Goal: Contribute content: Add original content to the website for others to see

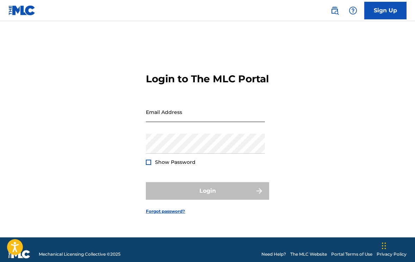
click at [188, 122] on input "Email Address" at bounding box center [205, 112] width 119 height 20
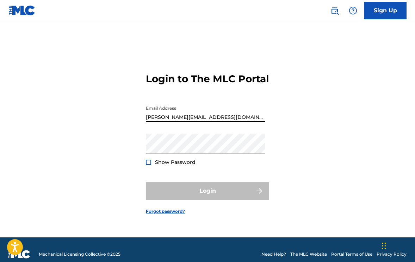
type input "[PERSON_NAME][EMAIL_ADDRESS][DOMAIN_NAME]"
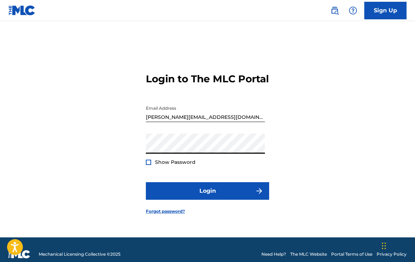
click at [146, 182] on button "Login" at bounding box center [207, 191] width 123 height 18
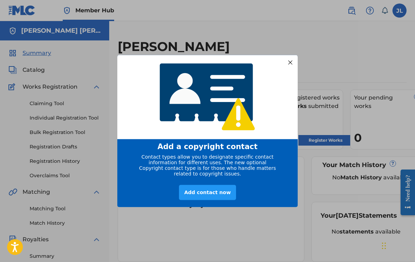
click at [289, 58] on div at bounding box center [290, 62] width 9 height 9
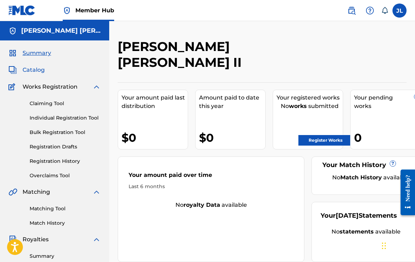
click at [35, 68] on span "Catalog" at bounding box center [34, 70] width 22 height 8
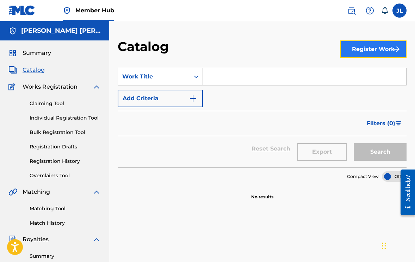
click at [364, 55] on button "Register Work" at bounding box center [373, 50] width 67 height 18
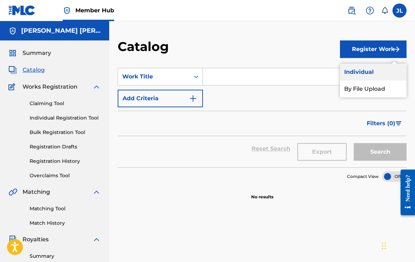
click at [358, 70] on link "Individual" at bounding box center [373, 72] width 67 height 17
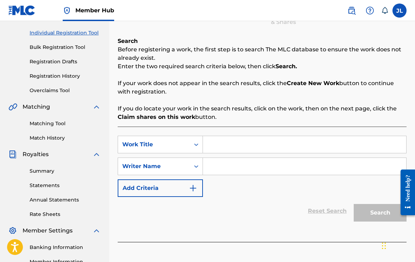
scroll to position [100, 0]
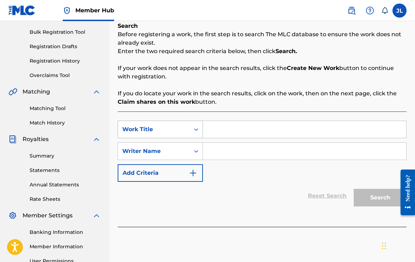
click at [198, 129] on icon "Search Form" at bounding box center [196, 129] width 7 height 7
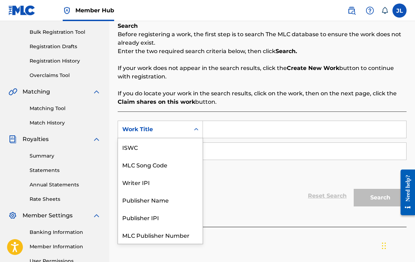
scroll to position [18, 0]
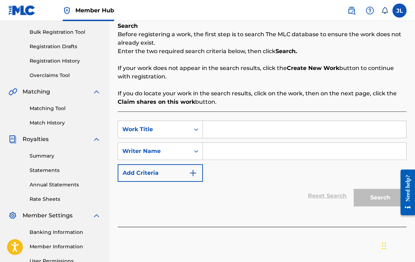
click at [196, 92] on p "If you do locate your work in the search results, click on the work, then on th…" at bounding box center [262, 97] width 289 height 17
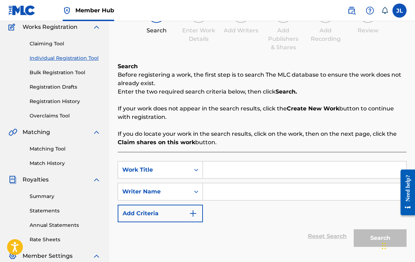
scroll to position [60, 0]
click at [226, 164] on input "Search Form" at bounding box center [304, 169] width 203 height 17
click at [215, 193] on input "Search Form" at bounding box center [304, 191] width 203 height 17
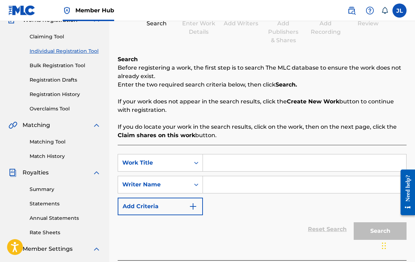
scroll to position [79, 0]
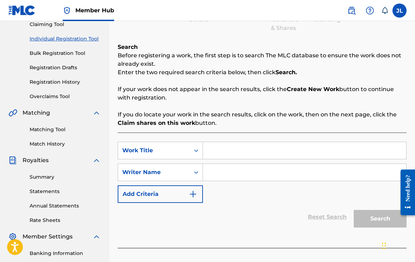
click at [237, 152] on input "Search Form" at bounding box center [304, 150] width 203 height 17
type input "Gyalis"
click at [266, 211] on div "Reset Search Search" at bounding box center [262, 217] width 289 height 28
click at [232, 175] on input "Search Form" at bounding box center [304, 172] width 203 height 17
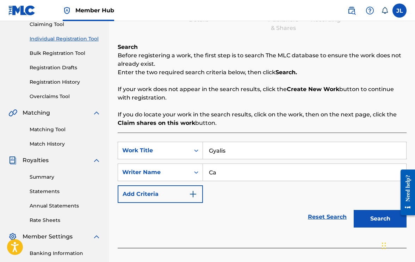
type input "C"
type input "[PERSON_NAME]"
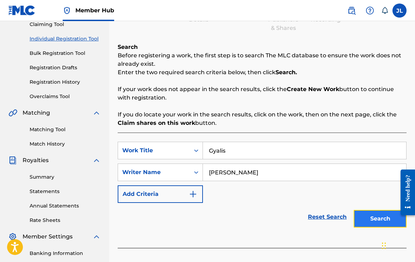
click at [367, 223] on button "Search" at bounding box center [380, 219] width 53 height 18
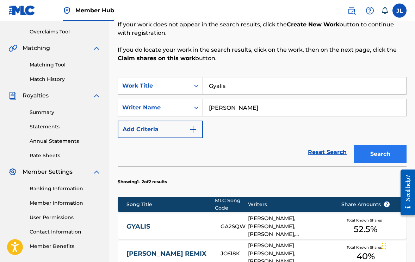
scroll to position [180, 0]
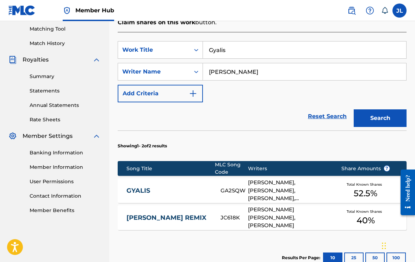
click at [142, 192] on link "GYALIS" at bounding box center [168, 191] width 85 height 8
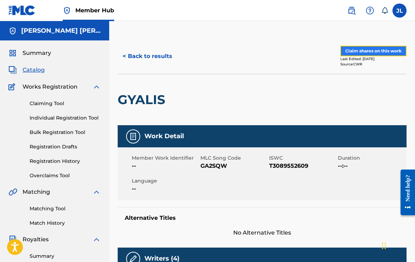
click at [372, 49] on button "Claim shares on this work" at bounding box center [373, 51] width 66 height 11
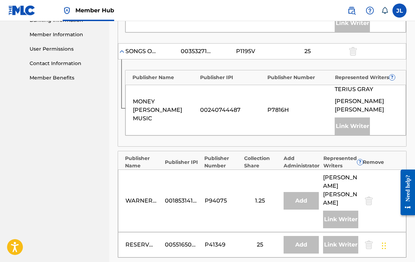
scroll to position [282, 0]
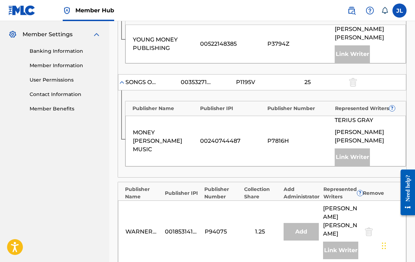
click at [353, 149] on div "Link Writer" at bounding box center [352, 158] width 35 height 18
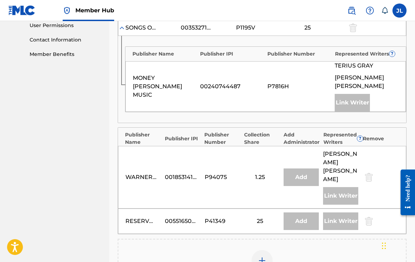
scroll to position [445, 0]
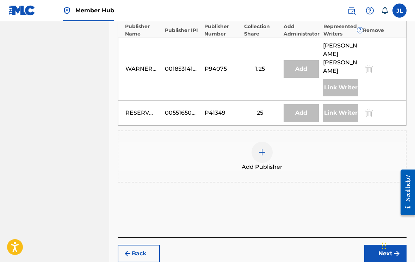
click at [270, 142] on div at bounding box center [262, 152] width 21 height 21
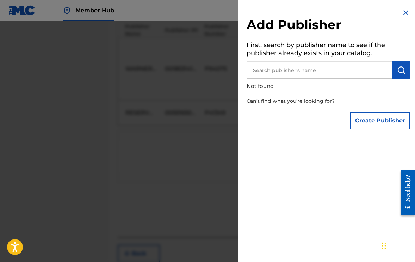
click at [303, 69] on input "text" at bounding box center [320, 70] width 146 height 18
click at [364, 127] on button "Create Publisher" at bounding box center [380, 121] width 60 height 18
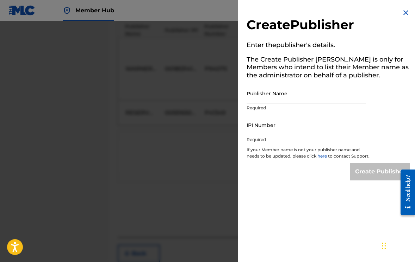
click at [403, 4] on div "Create Publisher Enter the publisher 's details. The Create Publisher button is…" at bounding box center [328, 94] width 180 height 189
click at [403, 9] on img at bounding box center [406, 12] width 8 height 8
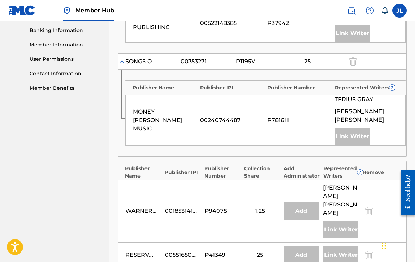
scroll to position [0, 0]
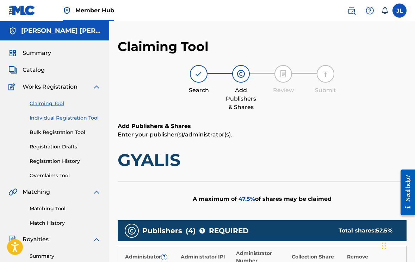
click at [90, 117] on link "Individual Registration Tool" at bounding box center [65, 118] width 71 height 7
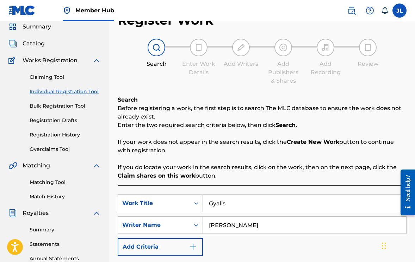
scroll to position [27, 0]
click at [76, 105] on link "Bulk Registration Tool" at bounding box center [65, 105] width 71 height 7
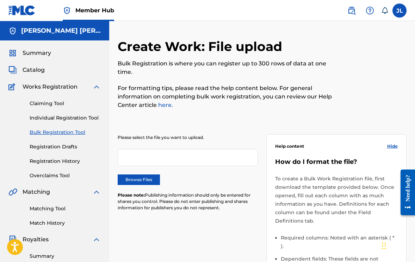
click at [87, 31] on h5 "[PERSON_NAME] [PERSON_NAME] II" at bounding box center [61, 31] width 80 height 8
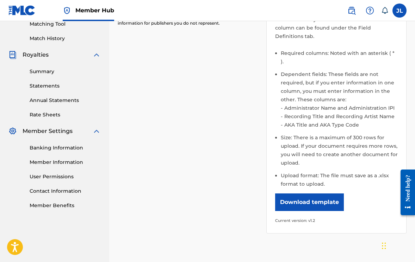
scroll to position [184, 0]
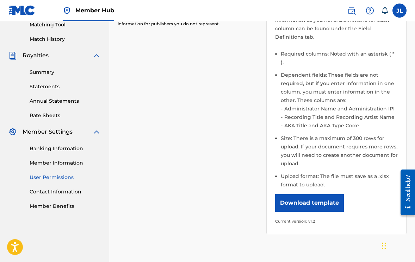
click at [61, 177] on link "User Permissions" at bounding box center [65, 177] width 71 height 7
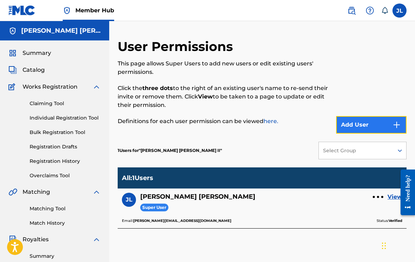
click at [364, 121] on button "Add User" at bounding box center [371, 125] width 70 height 18
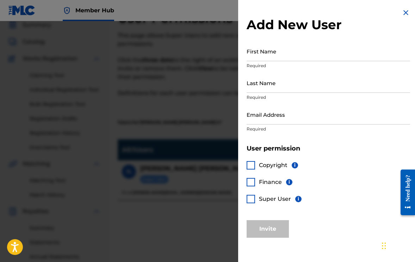
scroll to position [30, 0]
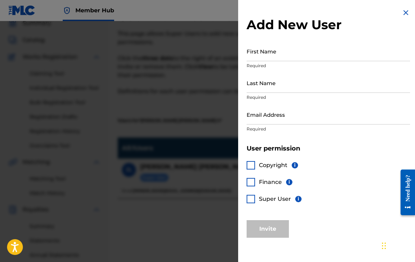
click at [221, 209] on div at bounding box center [207, 152] width 415 height 262
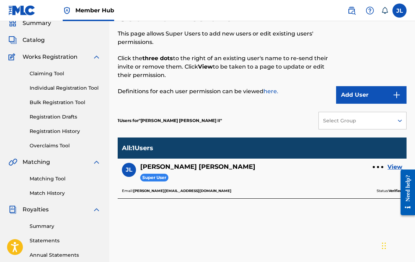
scroll to position [0, 0]
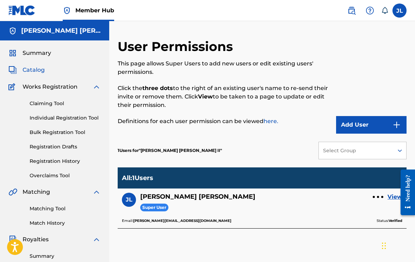
click at [41, 70] on span "Catalog" at bounding box center [34, 70] width 22 height 8
